Goal: Task Accomplishment & Management: Manage account settings

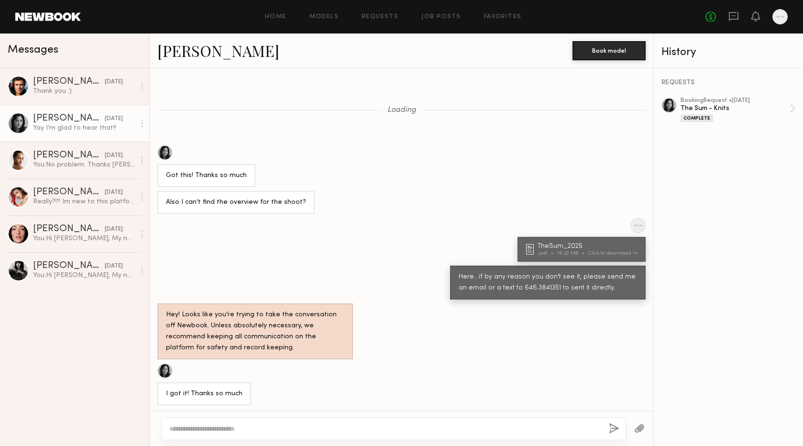
scroll to position [478, 0]
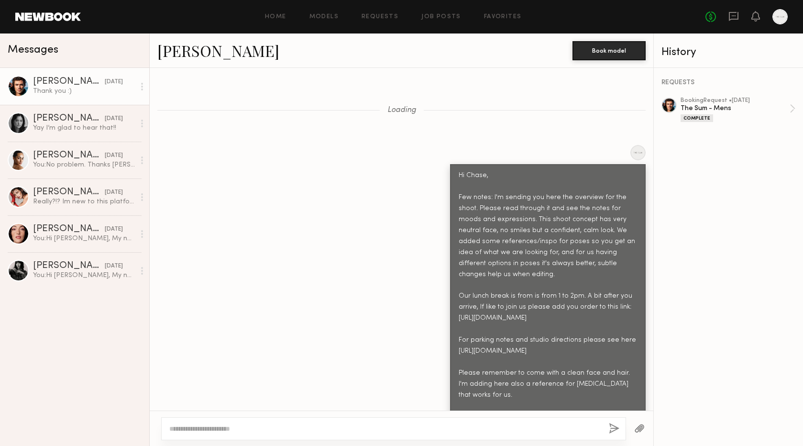
scroll to position [895, 0]
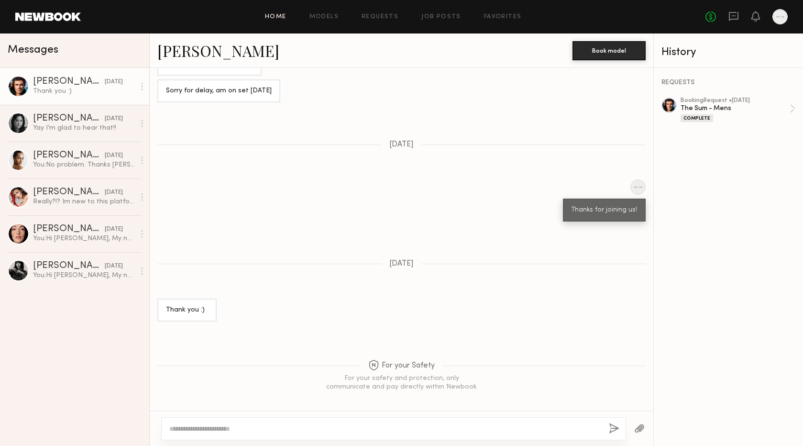
click at [286, 15] on link "Home" at bounding box center [276, 17] width 22 height 6
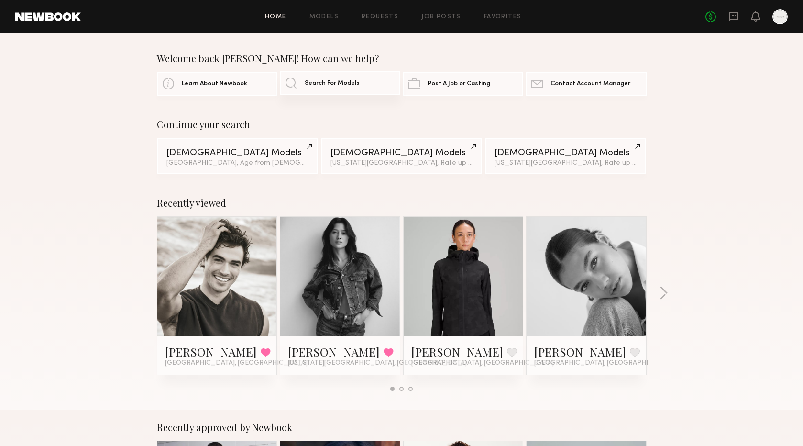
click at [292, 81] on link "Search For Models" at bounding box center [340, 83] width 121 height 24
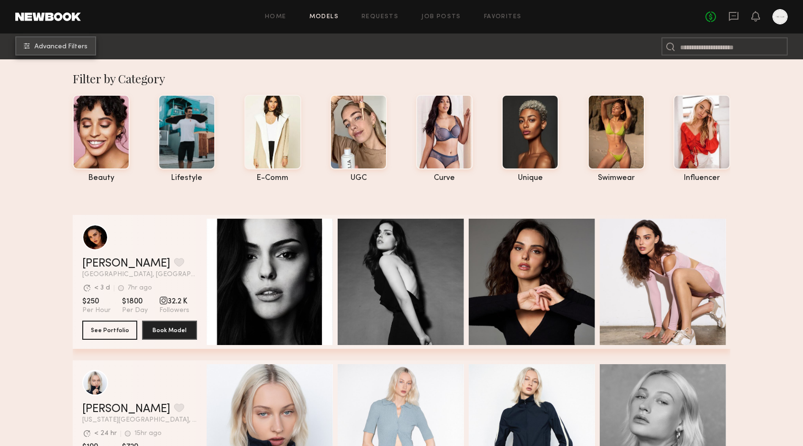
click at [48, 44] on span "Advanced Filters" at bounding box center [60, 47] width 53 height 7
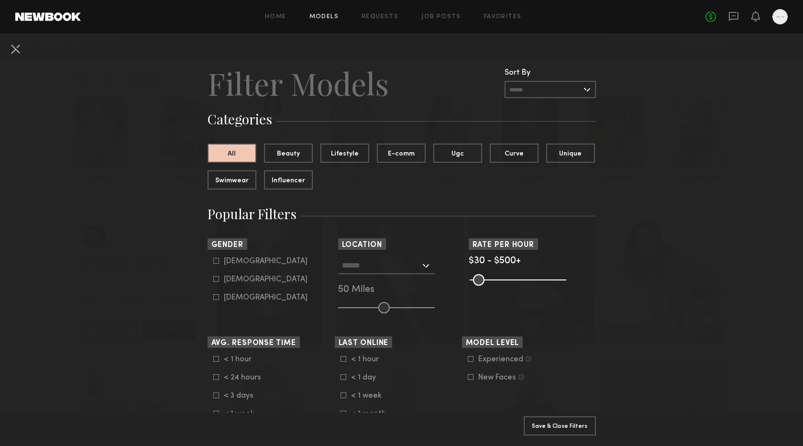
scroll to position [10, 0]
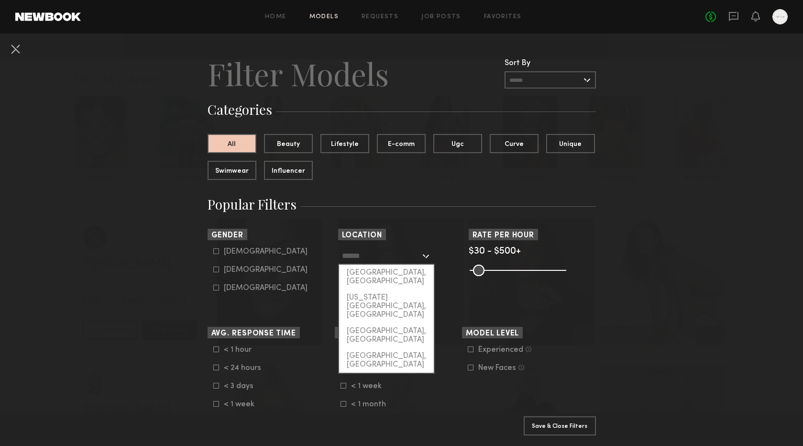
click at [373, 247] on input "text" at bounding box center [381, 255] width 78 height 16
click at [368, 289] on div "New York City, NY" at bounding box center [386, 305] width 95 height 33
type input "**********"
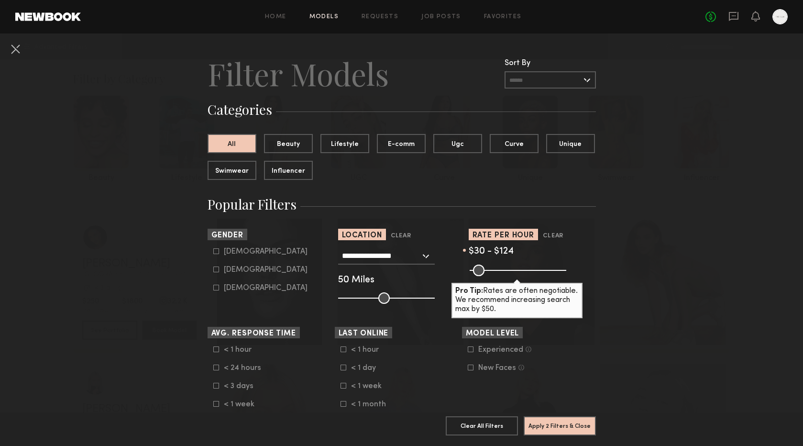
drag, startPoint x: 561, startPoint y: 270, endPoint x: 492, endPoint y: 277, distance: 69.2
type input "***"
click at [492, 275] on common-range-minmax at bounding box center [517, 269] width 97 height 11
click at [216, 267] on icon at bounding box center [216, 269] width 6 height 6
type input "**"
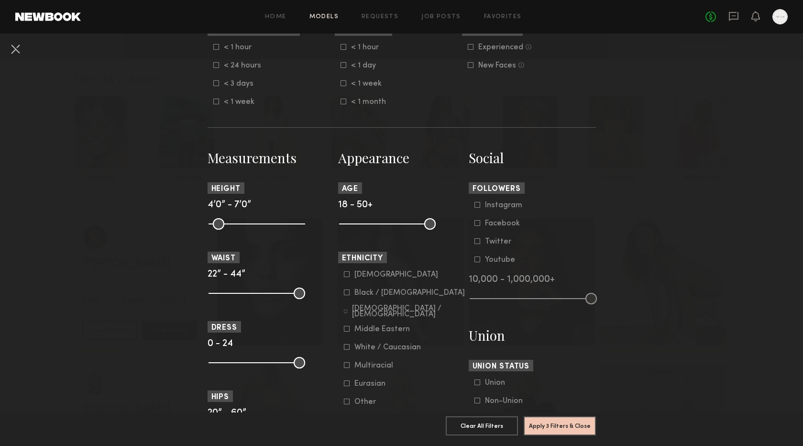
scroll to position [319, 0]
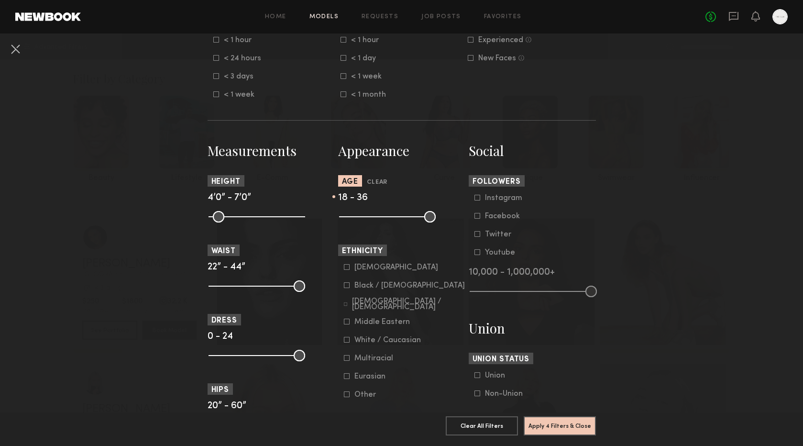
drag, startPoint x: 429, startPoint y: 214, endPoint x: 394, endPoint y: 213, distance: 34.9
type input "**"
click at [394, 213] on input "range" at bounding box center [387, 216] width 97 height 11
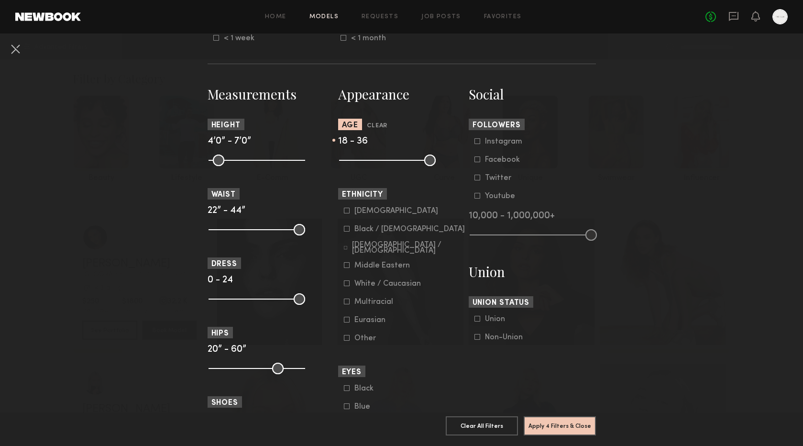
scroll to position [418, 0]
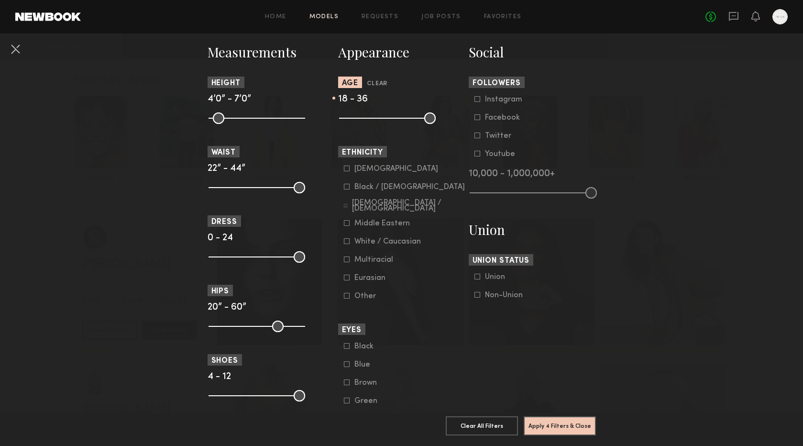
click at [299, 255] on input "range" at bounding box center [257, 256] width 97 height 11
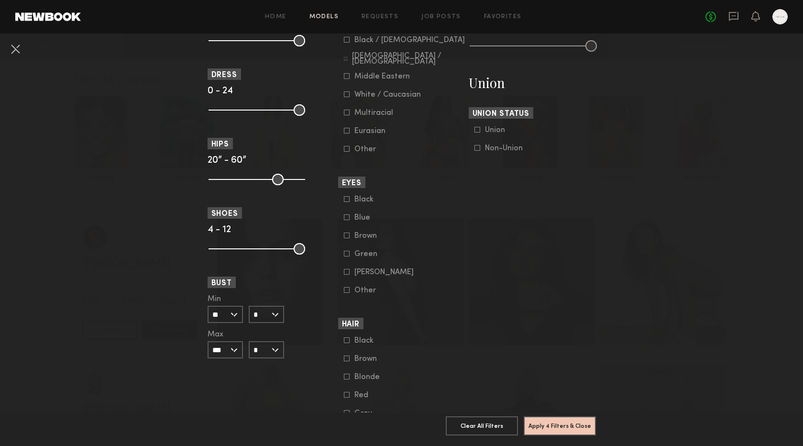
scroll to position [603, 0]
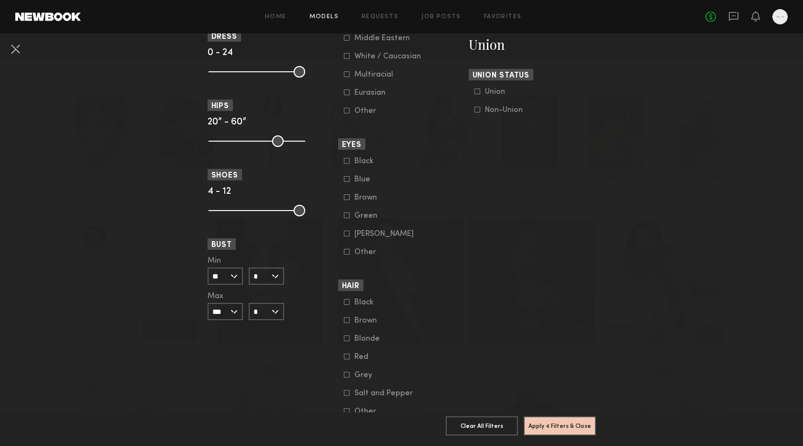
click at [227, 277] on input "**" at bounding box center [225, 275] width 35 height 17
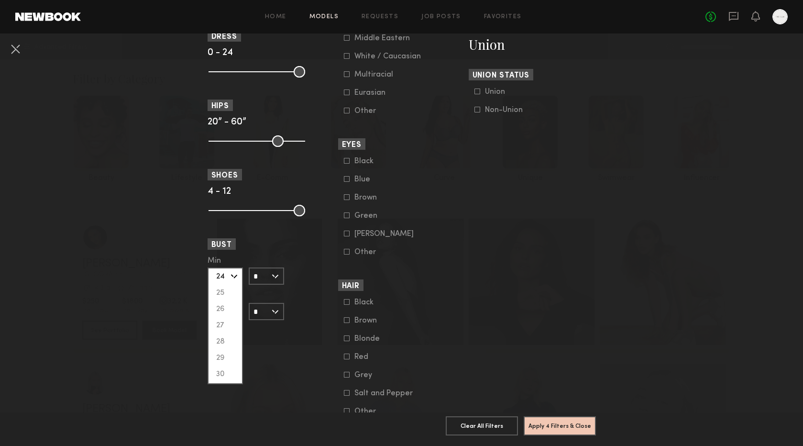
click at [249, 258] on span at bounding box center [266, 261] width 35 height 8
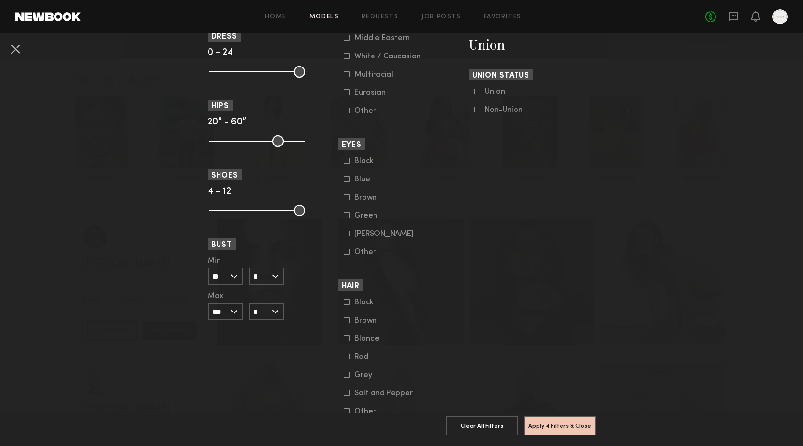
click at [229, 277] on input "**" at bounding box center [225, 275] width 35 height 17
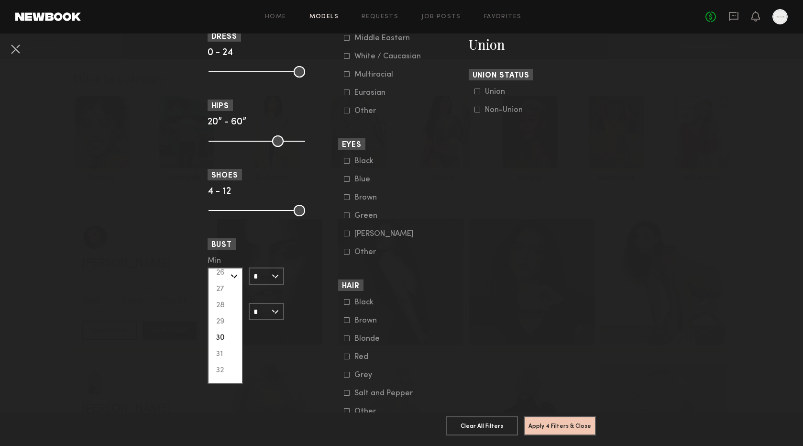
scroll to position [49, 0]
click at [223, 357] on div "32" at bounding box center [225, 358] width 33 height 16
type input "**"
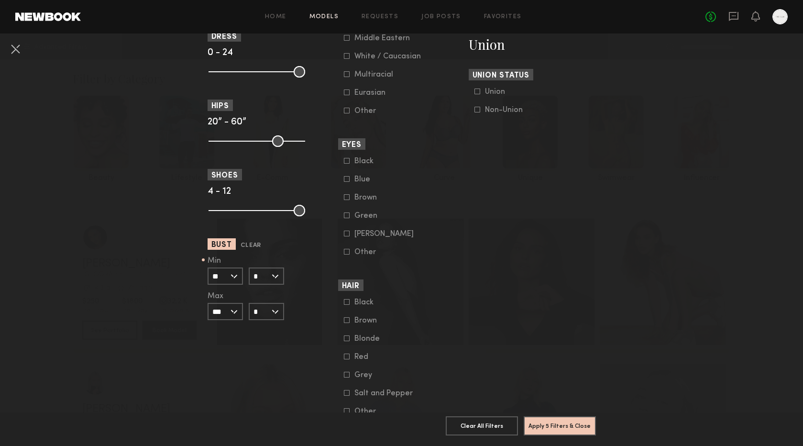
click at [225, 311] on input "***" at bounding box center [225, 311] width 35 height 17
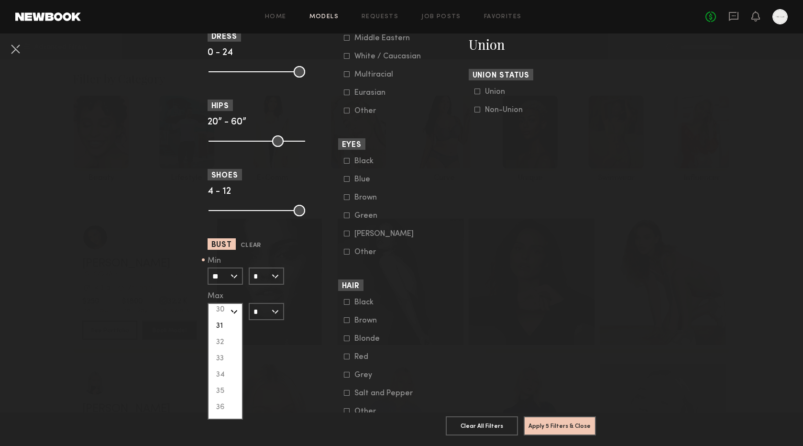
scroll to position [114, 0]
click at [221, 359] on div "34" at bounding box center [225, 360] width 33 height 16
type input "**"
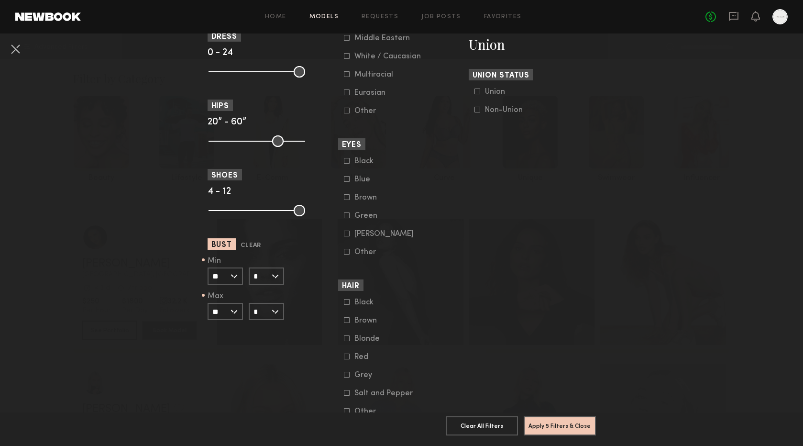
click at [266, 313] on input "*" at bounding box center [266, 311] width 35 height 17
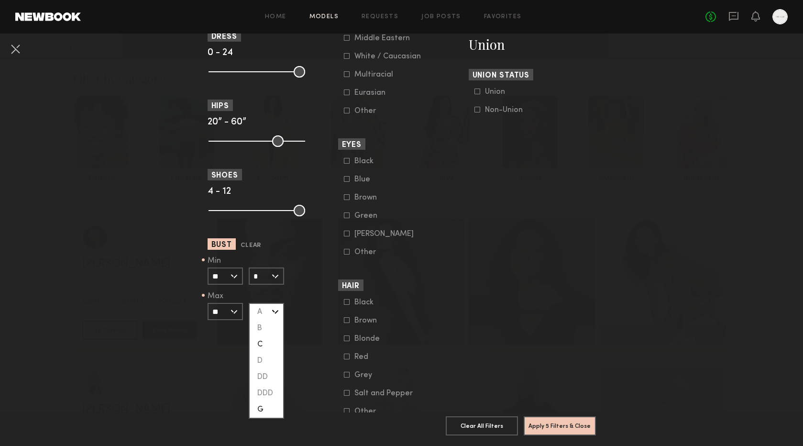
click at [264, 344] on div "C" at bounding box center [266, 344] width 33 height 16
type input "*"
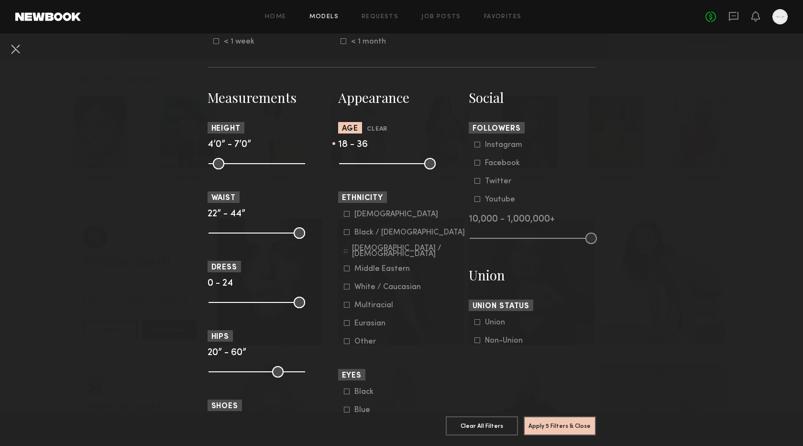
scroll to position [287, 0]
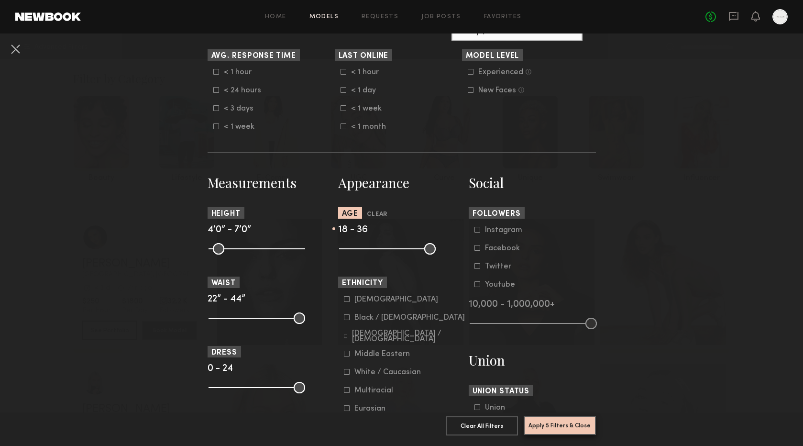
click at [549, 425] on button "Apply 5 Filters & Close" at bounding box center [560, 425] width 72 height 19
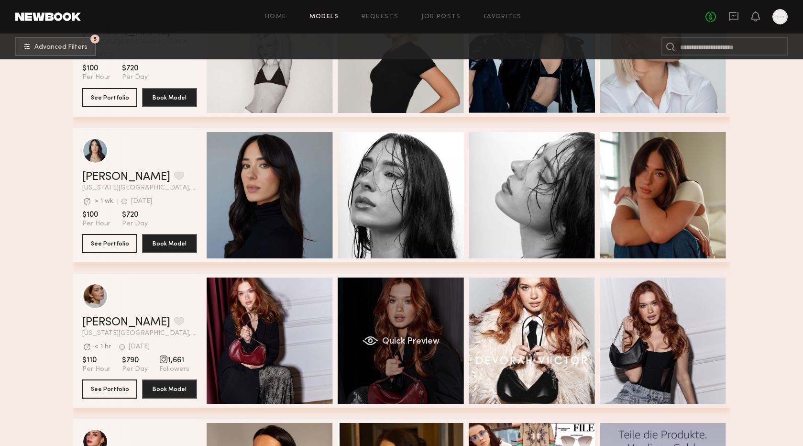
scroll to position [1704, 0]
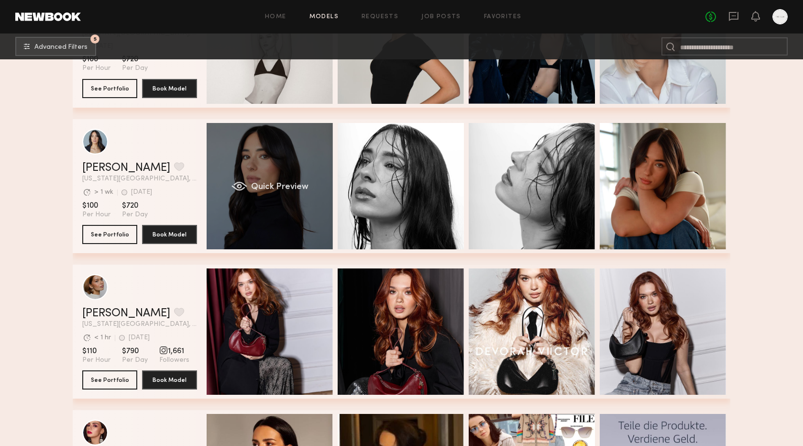
click at [268, 187] on span "Quick Preview" at bounding box center [279, 187] width 57 height 9
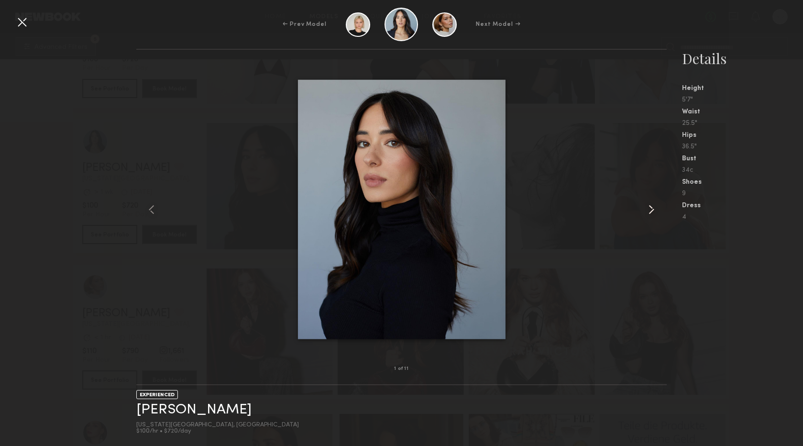
click at [655, 208] on common-icon at bounding box center [651, 209] width 15 height 15
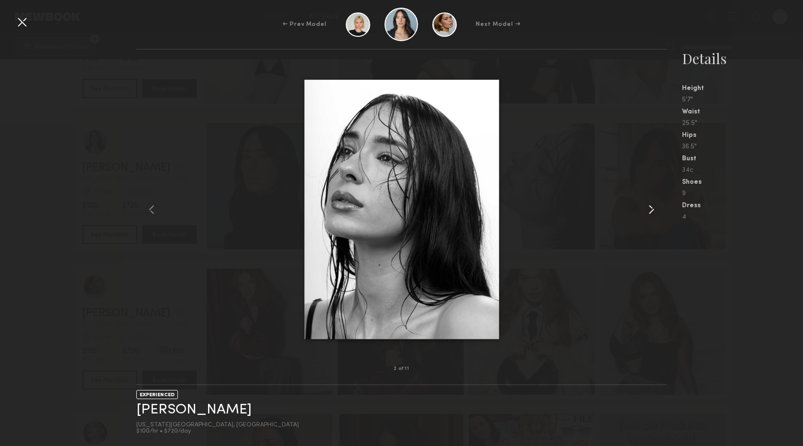
click at [655, 208] on common-icon at bounding box center [651, 209] width 15 height 15
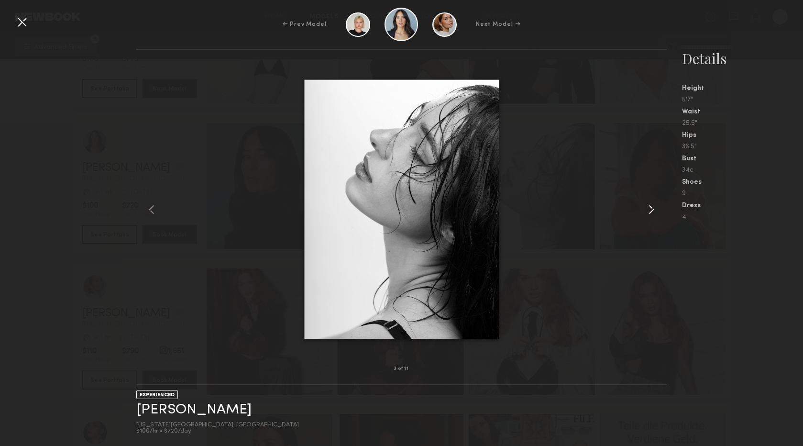
click at [655, 208] on common-icon at bounding box center [651, 209] width 15 height 15
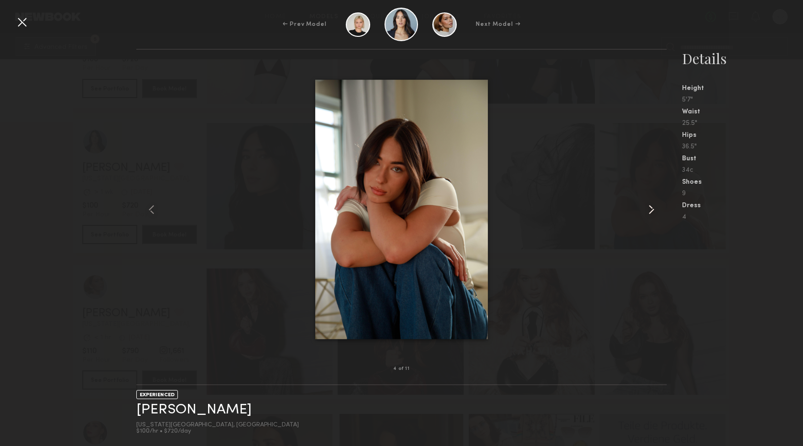
click at [655, 208] on common-icon at bounding box center [651, 209] width 15 height 15
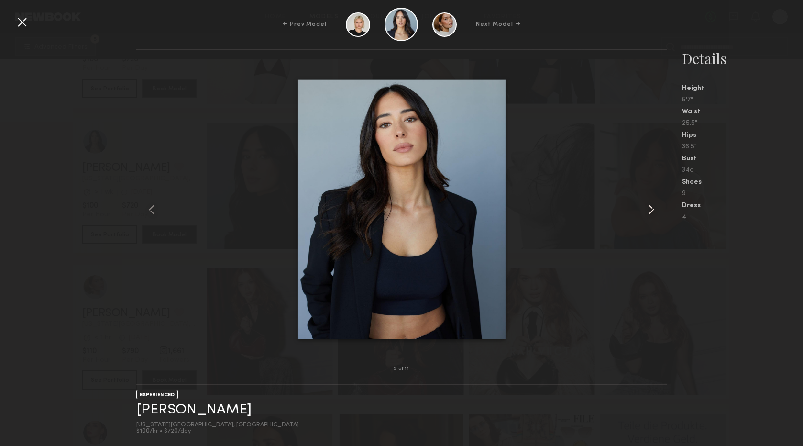
click at [655, 208] on common-icon at bounding box center [651, 209] width 15 height 15
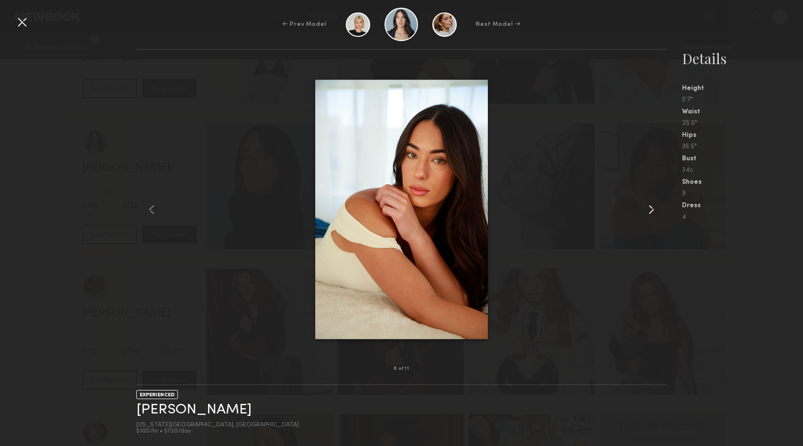
click at [655, 208] on common-icon at bounding box center [651, 209] width 15 height 15
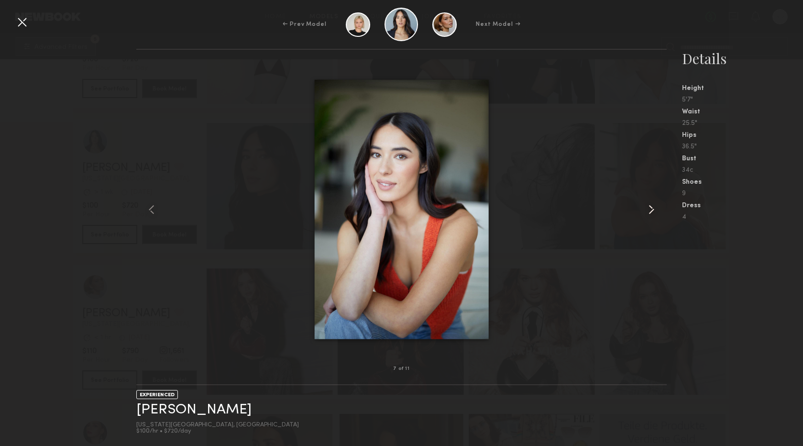
click at [655, 208] on common-icon at bounding box center [651, 209] width 15 height 15
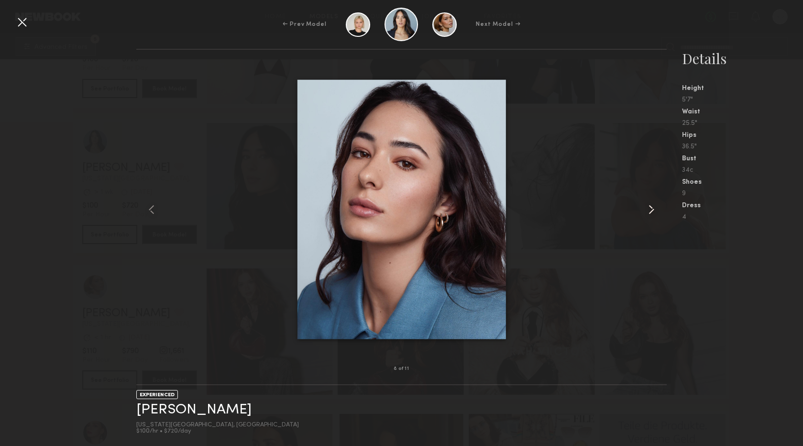
click at [655, 208] on common-icon at bounding box center [651, 209] width 15 height 15
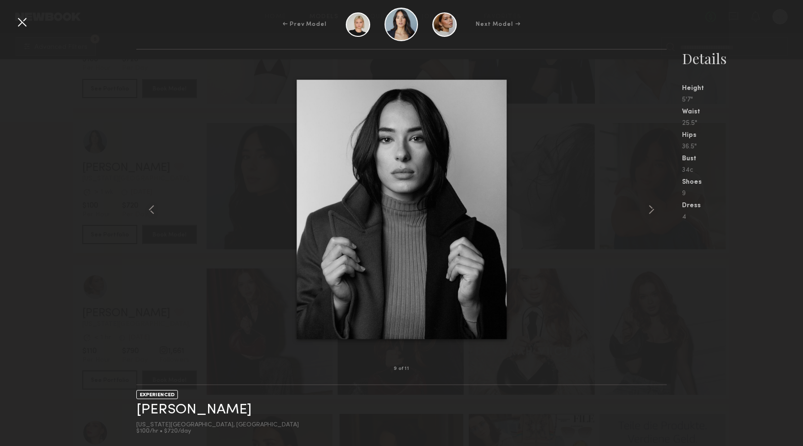
click at [24, 28] on div at bounding box center [21, 21] width 15 height 15
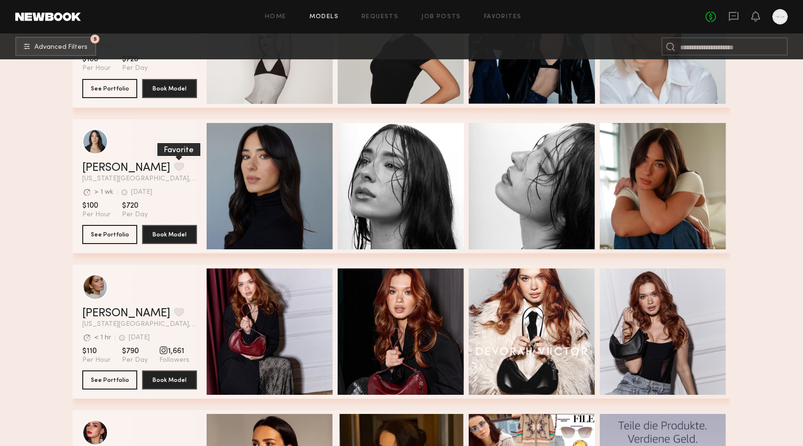
click at [174, 166] on button "grid" at bounding box center [179, 166] width 10 height 9
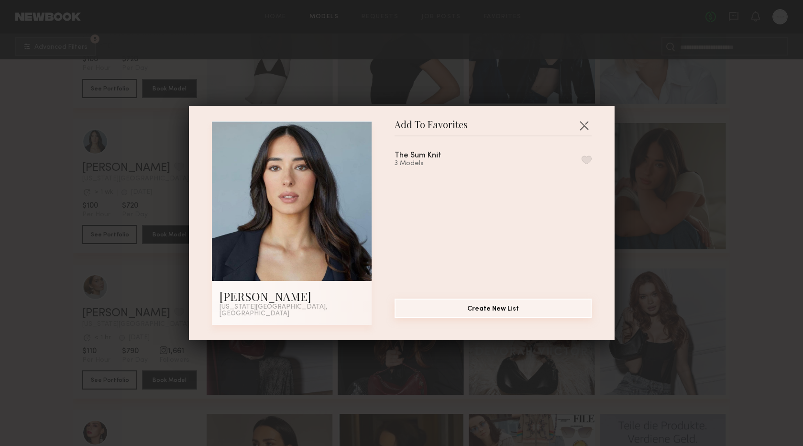
click at [484, 311] on button "Create New List" at bounding box center [493, 308] width 197 height 19
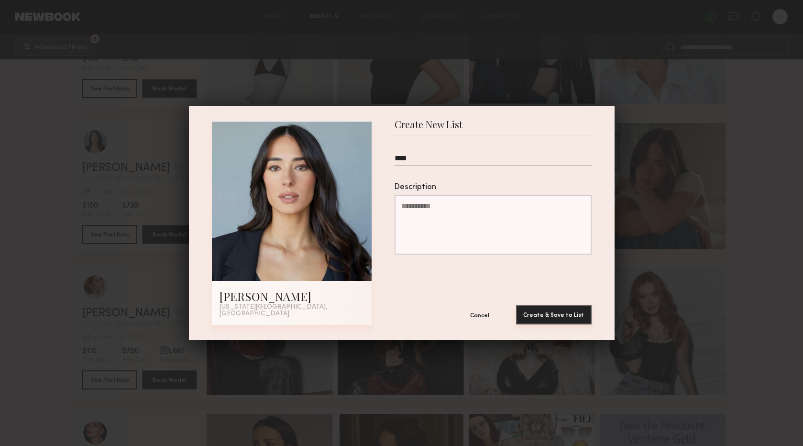
type input "****"
click at [543, 314] on button "Create & Save to List" at bounding box center [554, 314] width 76 height 19
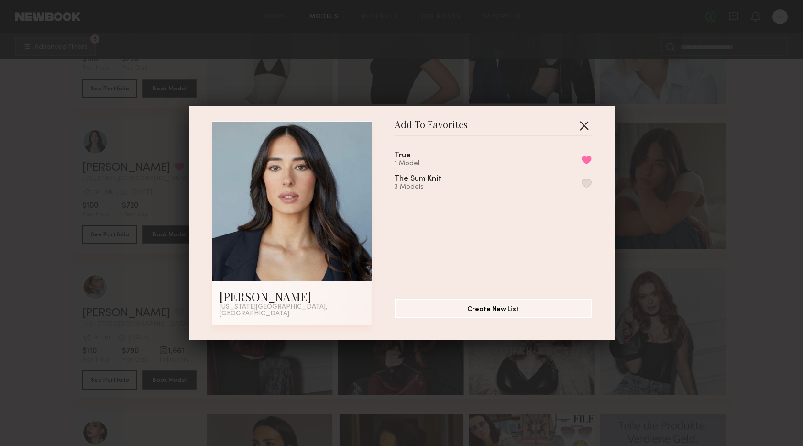
click at [584, 125] on button "button" at bounding box center [583, 125] width 15 height 15
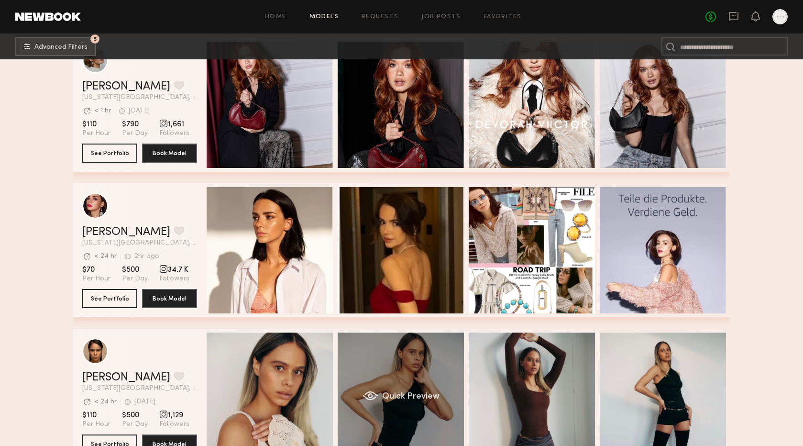
scroll to position [1940, 0]
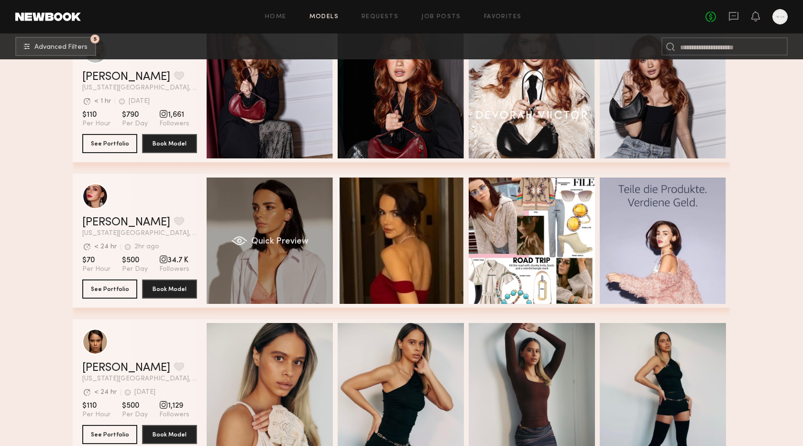
click at [281, 241] on span "Quick Preview" at bounding box center [279, 241] width 57 height 9
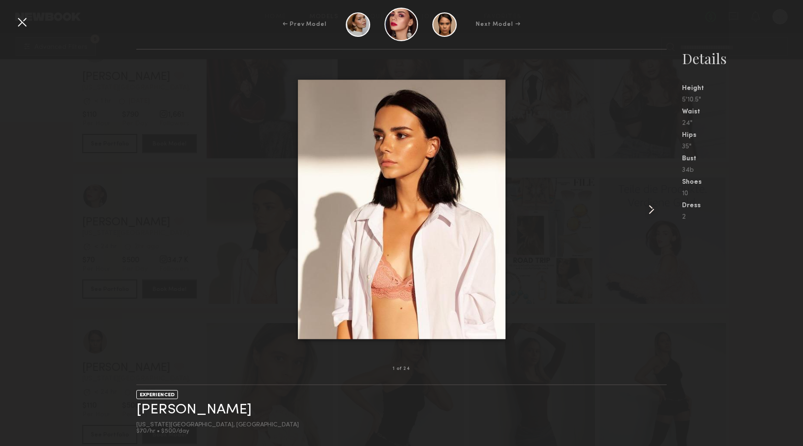
click at [651, 210] on common-icon at bounding box center [651, 209] width 15 height 15
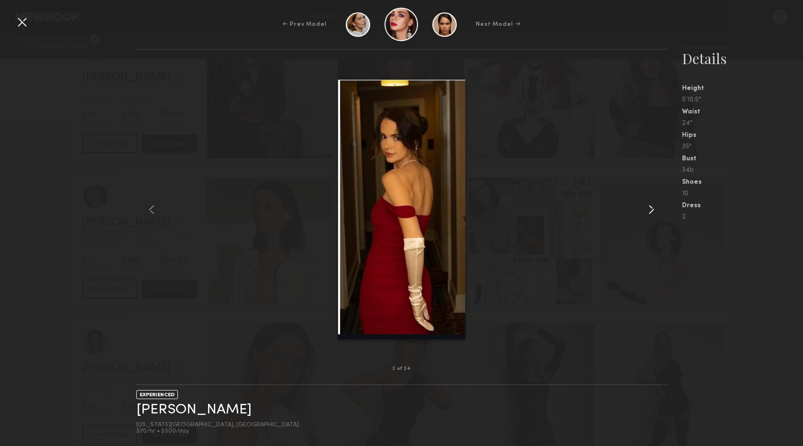
click at [651, 210] on common-icon at bounding box center [651, 209] width 15 height 15
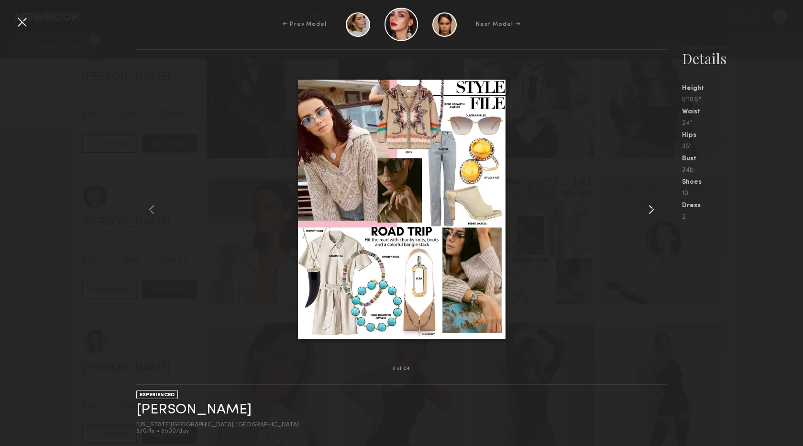
click at [651, 210] on common-icon at bounding box center [651, 209] width 15 height 15
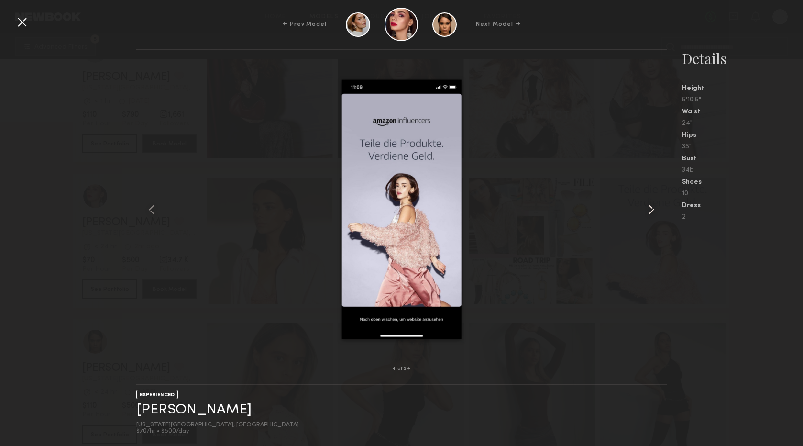
click at [651, 210] on common-icon at bounding box center [651, 209] width 15 height 15
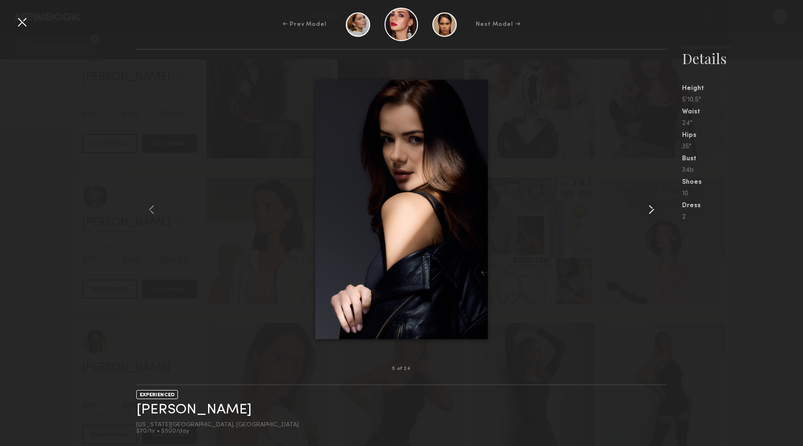
click at [651, 210] on common-icon at bounding box center [651, 209] width 15 height 15
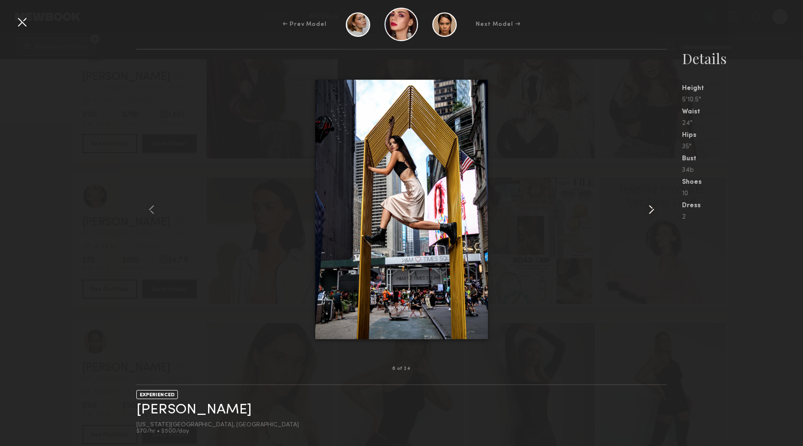
click at [651, 210] on common-icon at bounding box center [651, 209] width 15 height 15
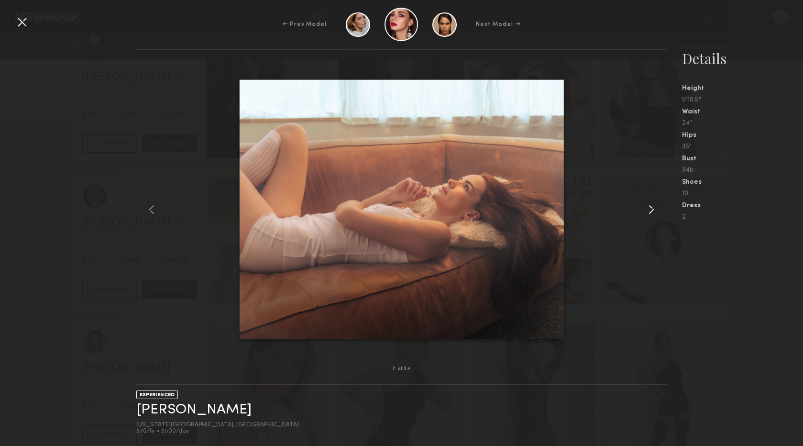
click at [651, 210] on common-icon at bounding box center [651, 209] width 15 height 15
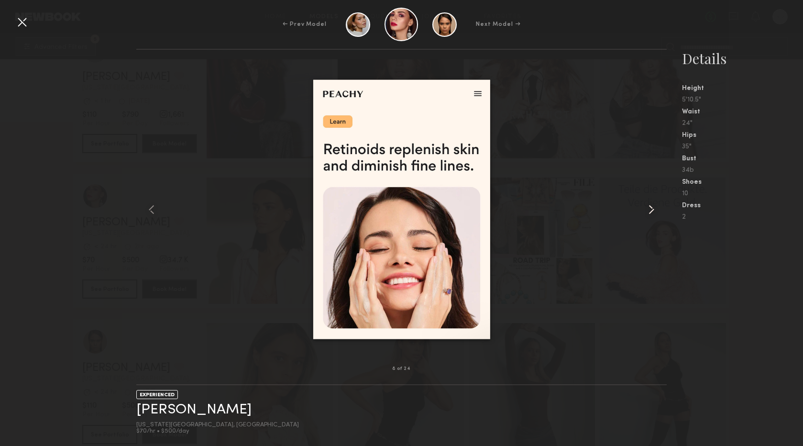
click at [651, 210] on common-icon at bounding box center [651, 209] width 15 height 15
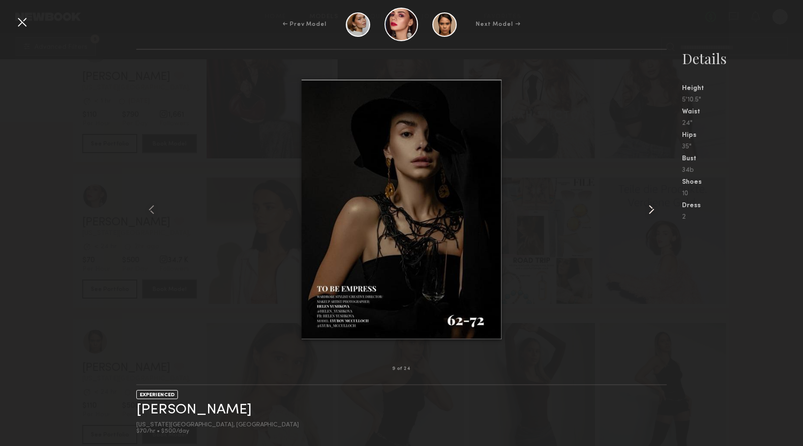
click at [651, 210] on common-icon at bounding box center [651, 209] width 15 height 15
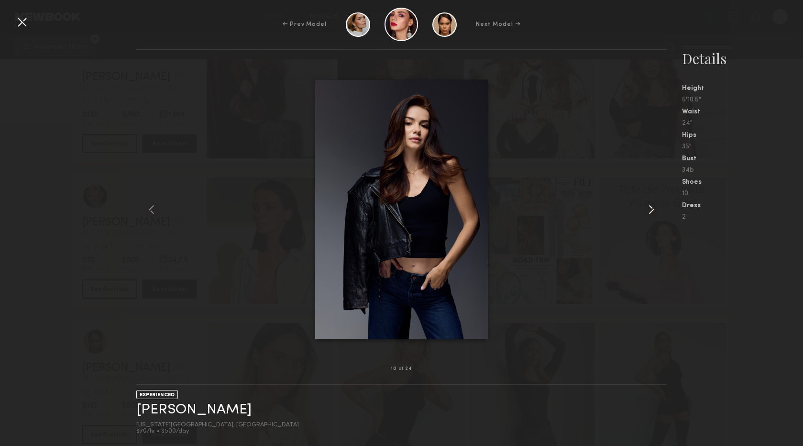
click at [651, 210] on common-icon at bounding box center [651, 209] width 15 height 15
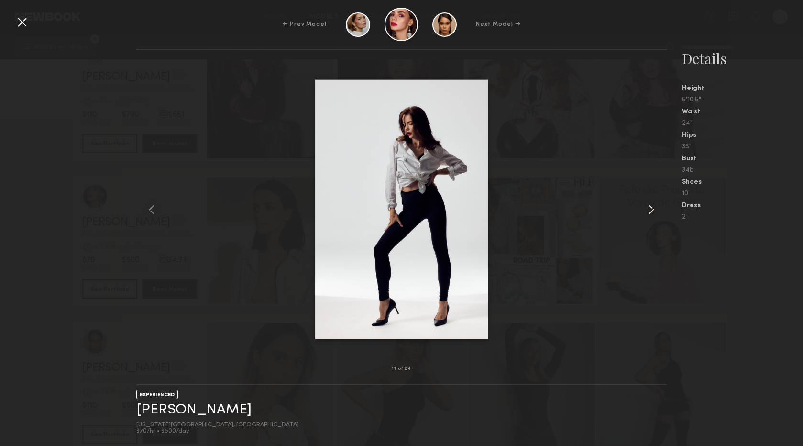
click at [651, 210] on common-icon at bounding box center [651, 209] width 15 height 15
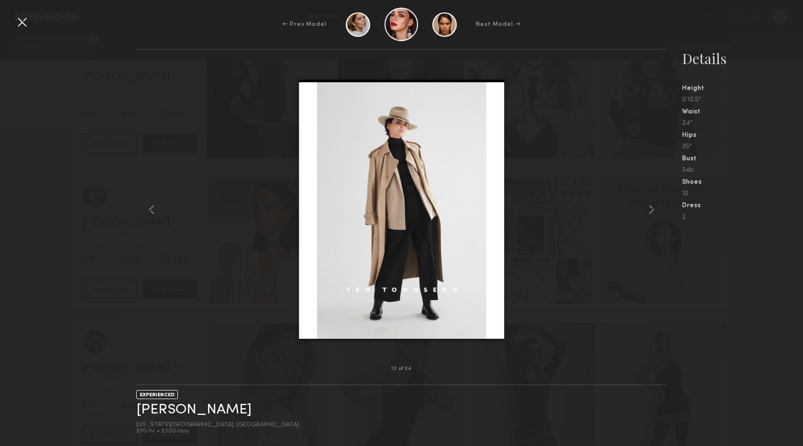
click at [26, 17] on div at bounding box center [21, 21] width 15 height 15
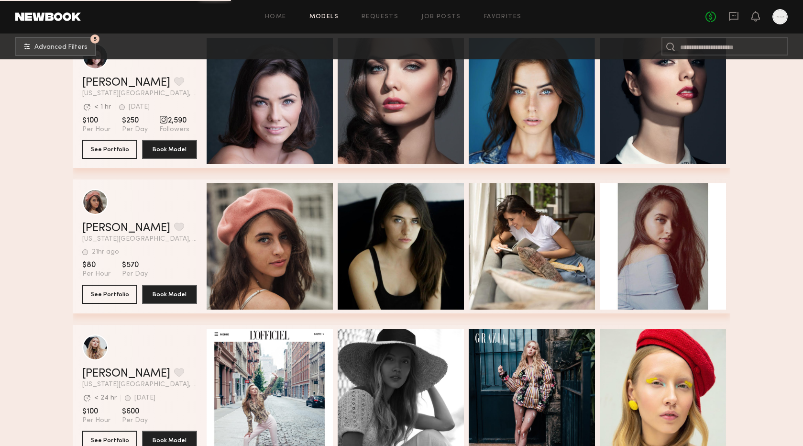
scroll to position [2953, 0]
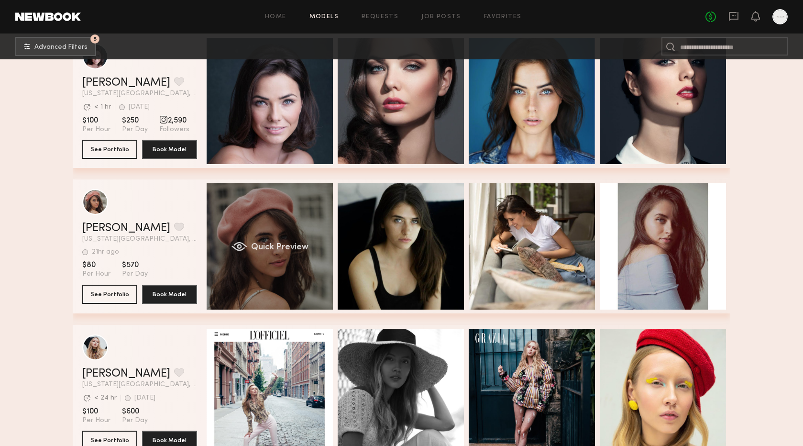
click at [283, 247] on span "Quick Preview" at bounding box center [279, 247] width 57 height 9
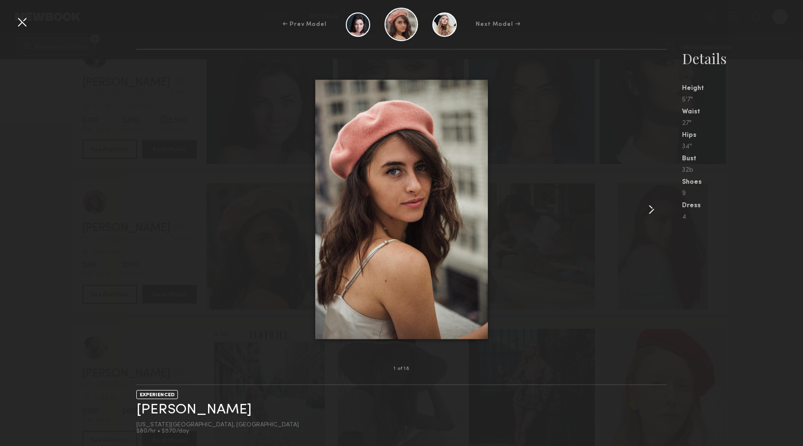
click at [649, 209] on common-icon at bounding box center [651, 209] width 15 height 15
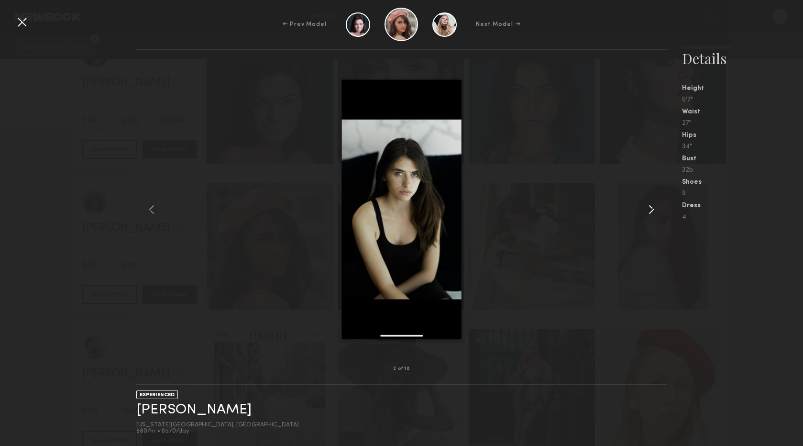
click at [650, 209] on common-icon at bounding box center [651, 209] width 15 height 15
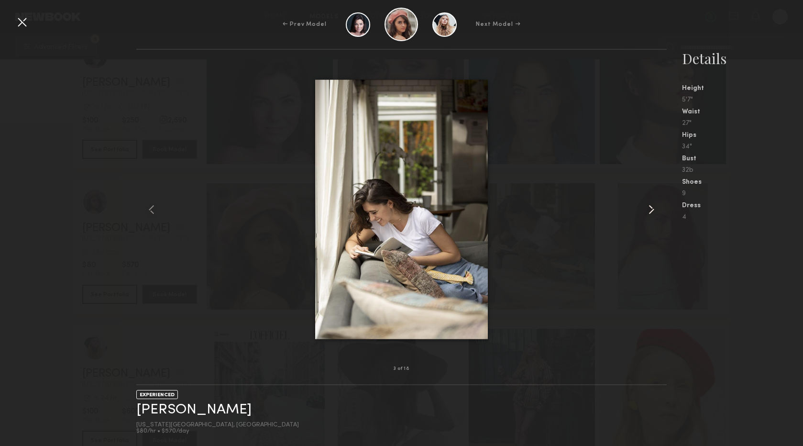
click at [650, 209] on common-icon at bounding box center [651, 209] width 15 height 15
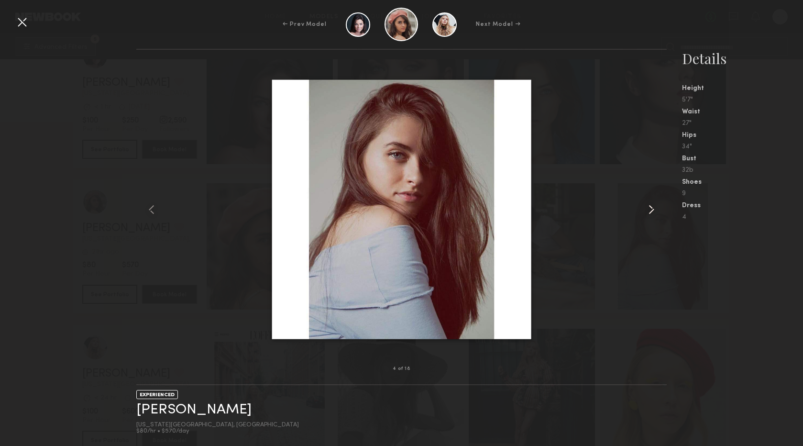
click at [650, 209] on common-icon at bounding box center [651, 209] width 15 height 15
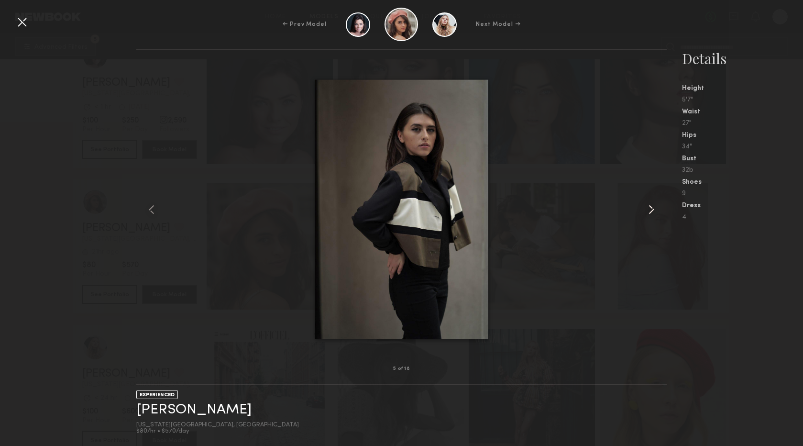
click at [650, 209] on common-icon at bounding box center [651, 209] width 15 height 15
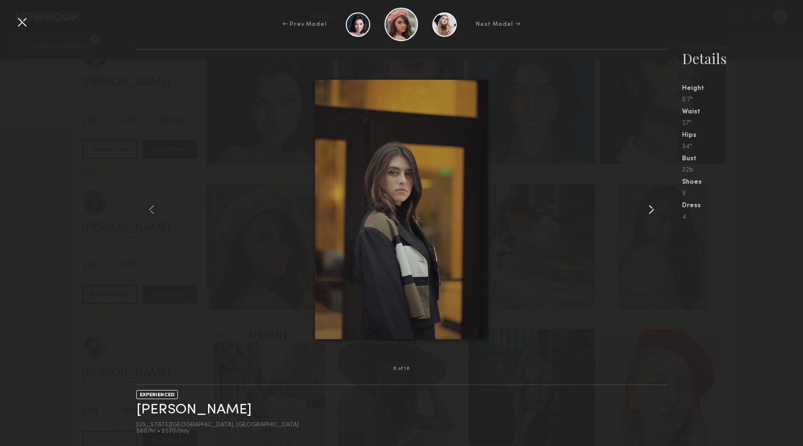
click at [650, 209] on common-icon at bounding box center [651, 209] width 15 height 15
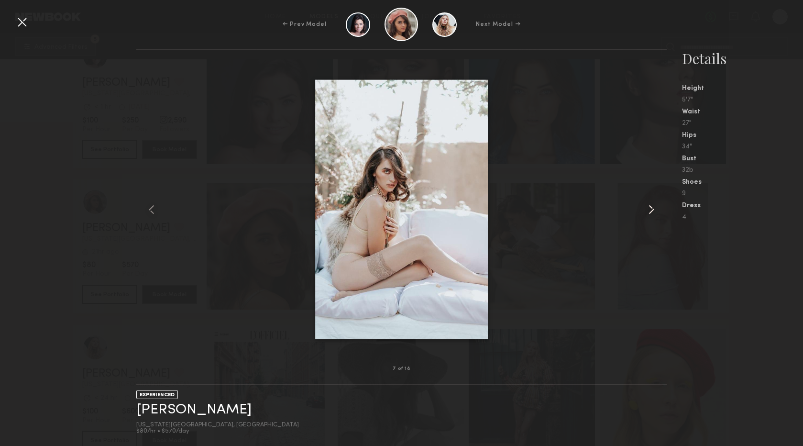
click at [650, 209] on common-icon at bounding box center [651, 209] width 15 height 15
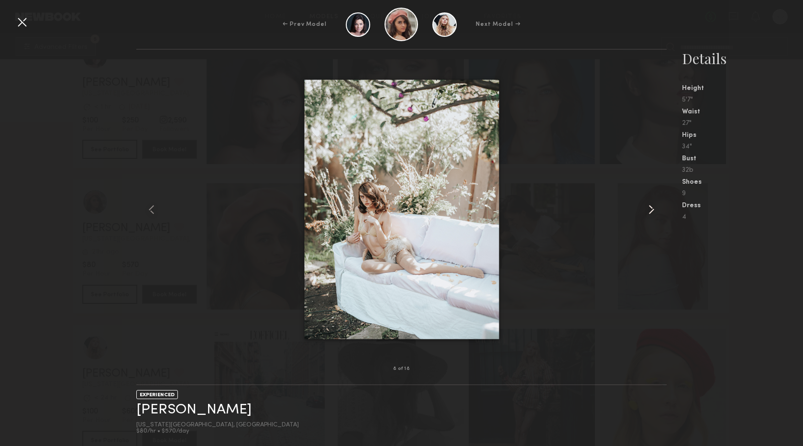
click at [650, 209] on common-icon at bounding box center [651, 209] width 15 height 15
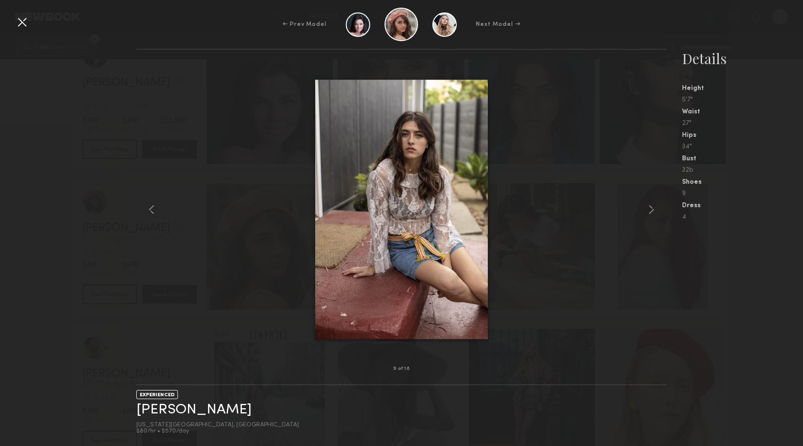
click at [31, 26] on div "← Prev Model Next Model →" at bounding box center [401, 24] width 803 height 33
click at [18, 22] on div at bounding box center [21, 21] width 15 height 15
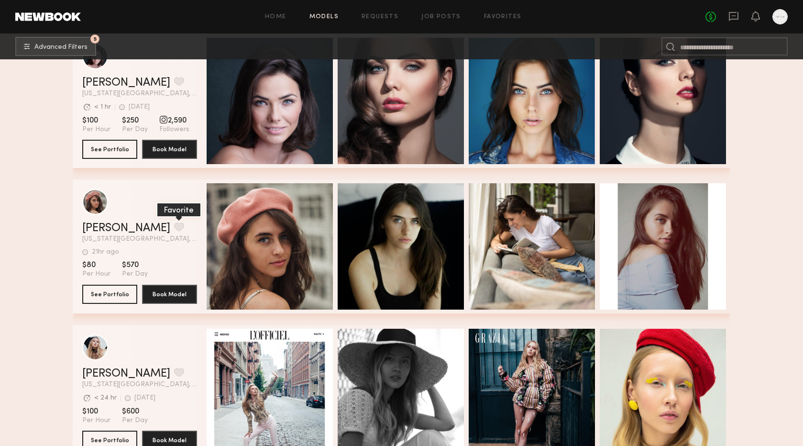
click at [174, 228] on button "grid" at bounding box center [179, 226] width 10 height 9
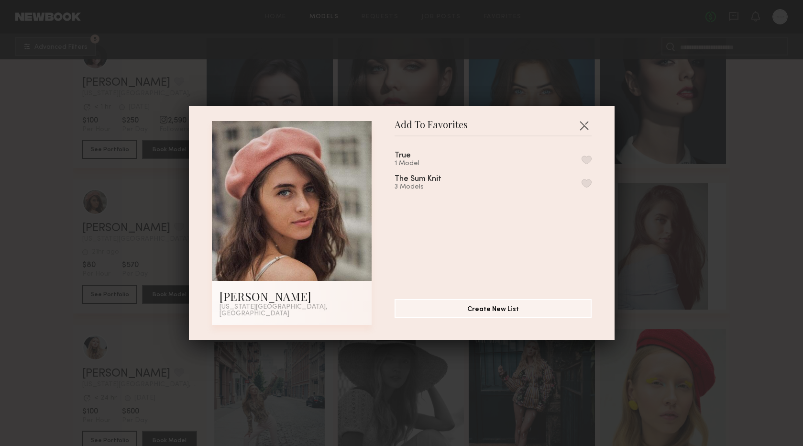
click at [589, 162] on button "button" at bounding box center [587, 159] width 10 height 9
click at [582, 127] on button "button" at bounding box center [583, 125] width 15 height 15
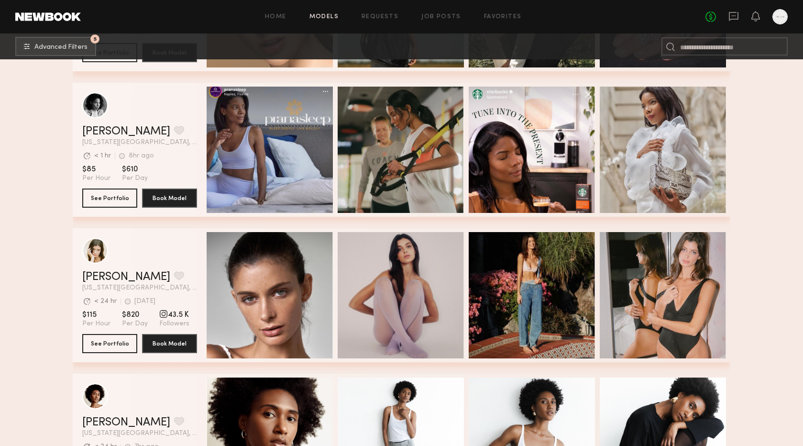
scroll to position [3776, 0]
